Goal: Contribute content: Add original content to the website for others to see

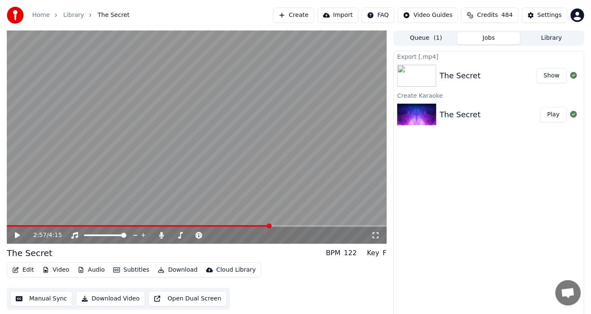
click at [95, 269] on button "Audio" at bounding box center [91, 270] width 34 height 12
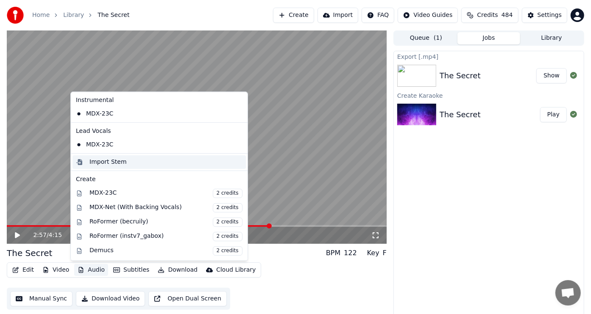
click at [111, 161] on div "Import Stem" at bounding box center [107, 162] width 37 height 8
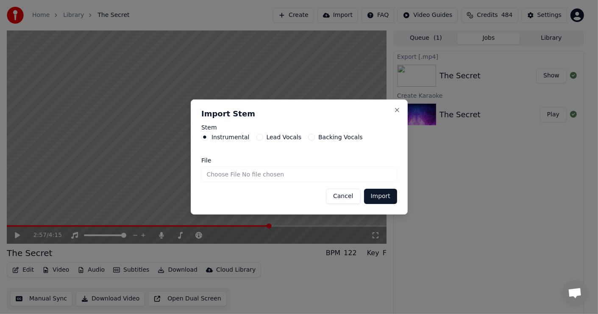
click at [308, 139] on button "Backing Vocals" at bounding box center [311, 137] width 7 height 7
click at [387, 200] on button "Import" at bounding box center [380, 196] width 33 height 15
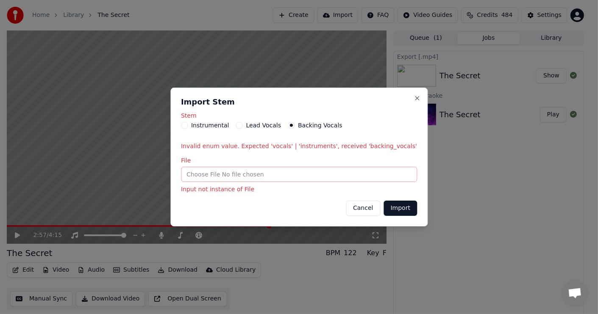
click at [352, 207] on button "Cancel" at bounding box center [363, 208] width 34 height 15
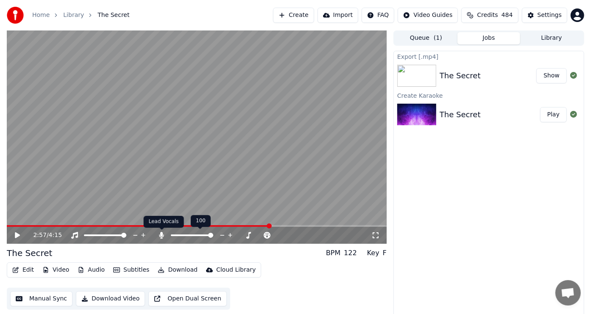
click at [160, 234] on icon at bounding box center [161, 235] width 8 height 7
click at [16, 235] on icon at bounding box center [17, 236] width 5 height 6
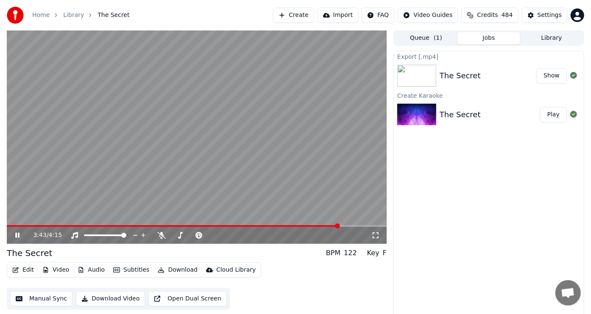
click at [17, 236] on icon at bounding box center [23, 235] width 19 height 7
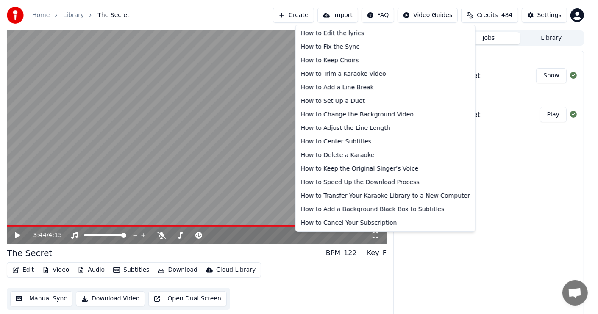
click at [381, 16] on html "Home Library The Secret Create Import FAQ Video Guides Credits 484 Settings 3:4…" at bounding box center [299, 157] width 598 height 314
click at [537, 200] on html "Home Library The Secret Create Import FAQ Video Guides Credits 484 Settings 3:4…" at bounding box center [299, 157] width 598 height 314
